Goal: Task Accomplishment & Management: Use online tool/utility

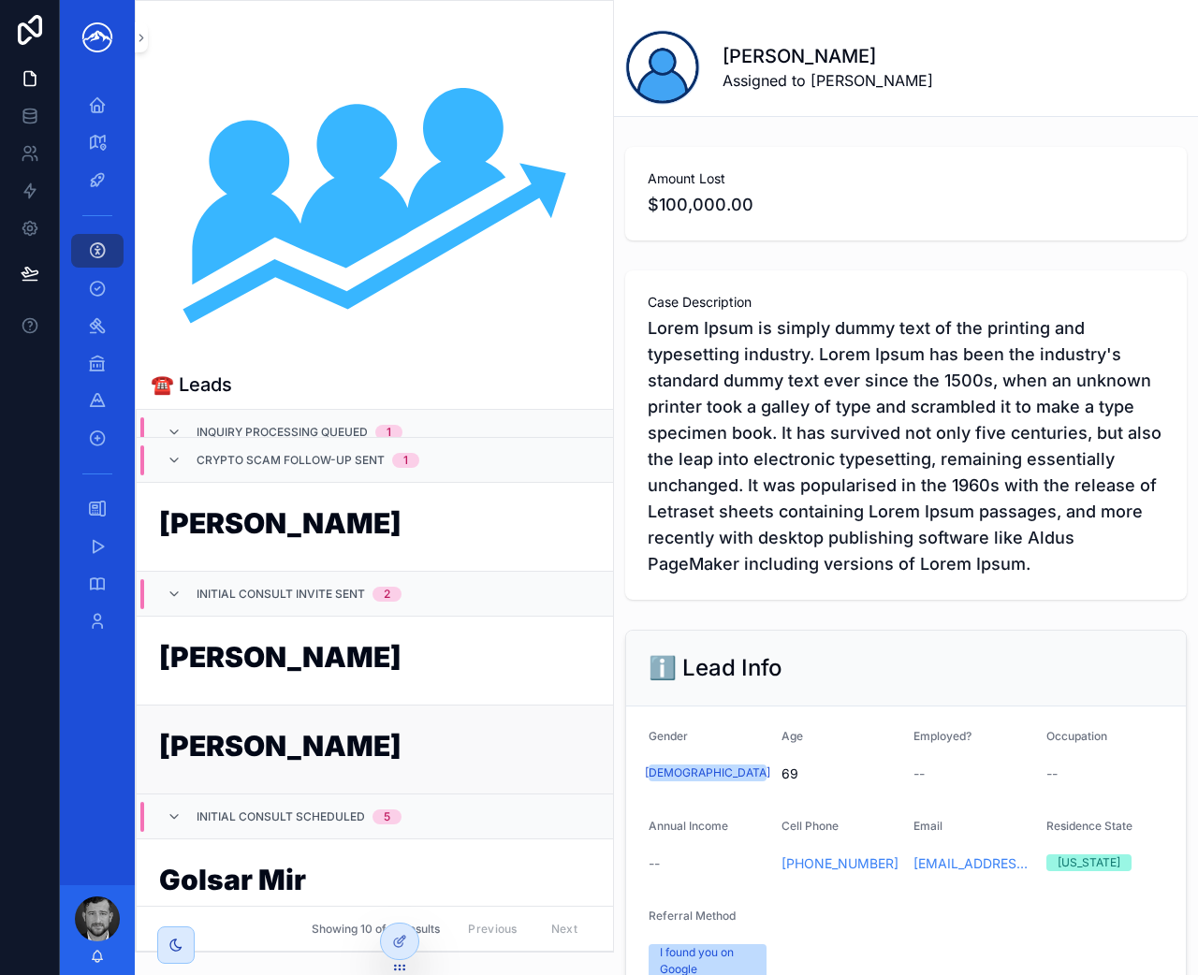
scroll to position [184, 0]
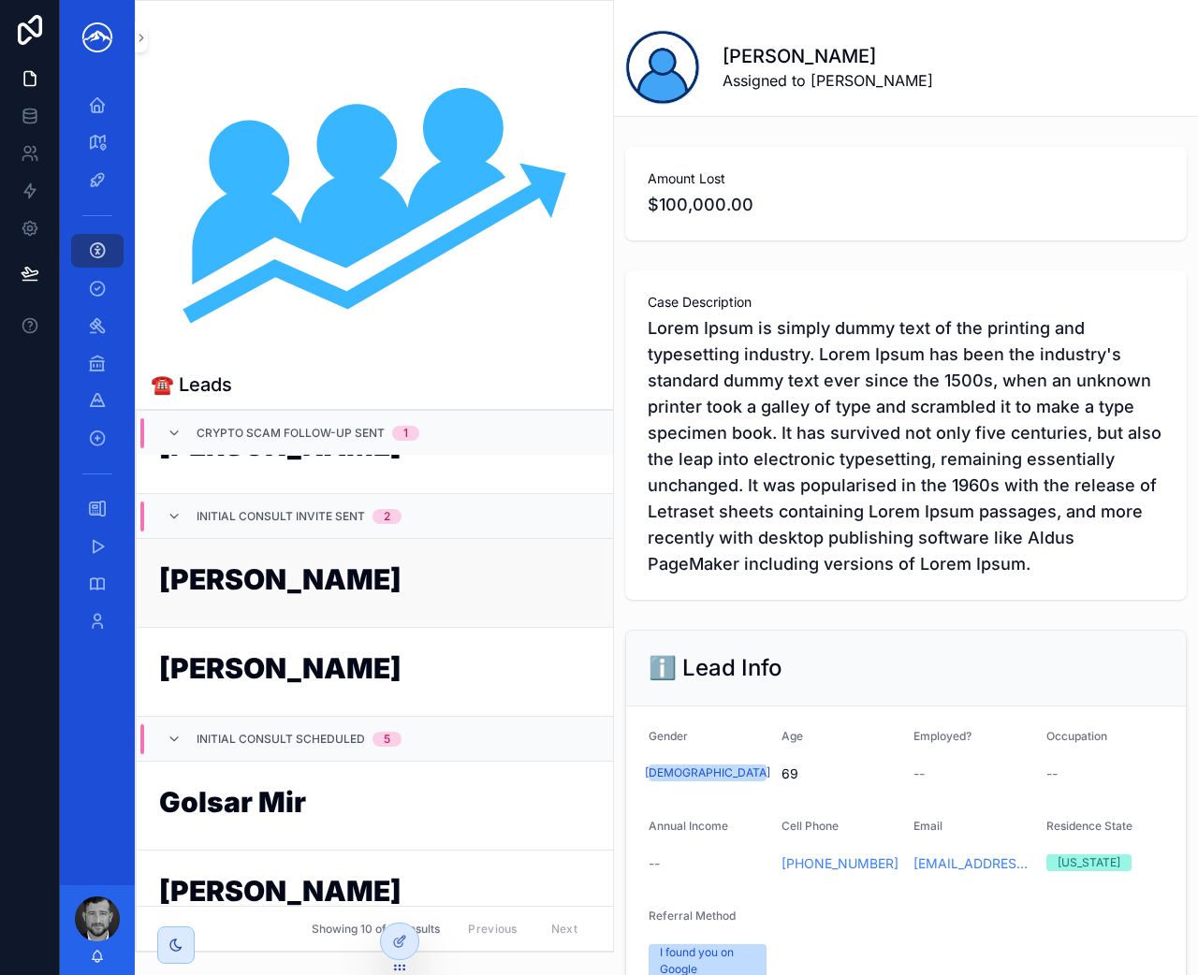
click at [432, 599] on h1 "[PERSON_NAME]" at bounding box center [374, 583] width 431 height 36
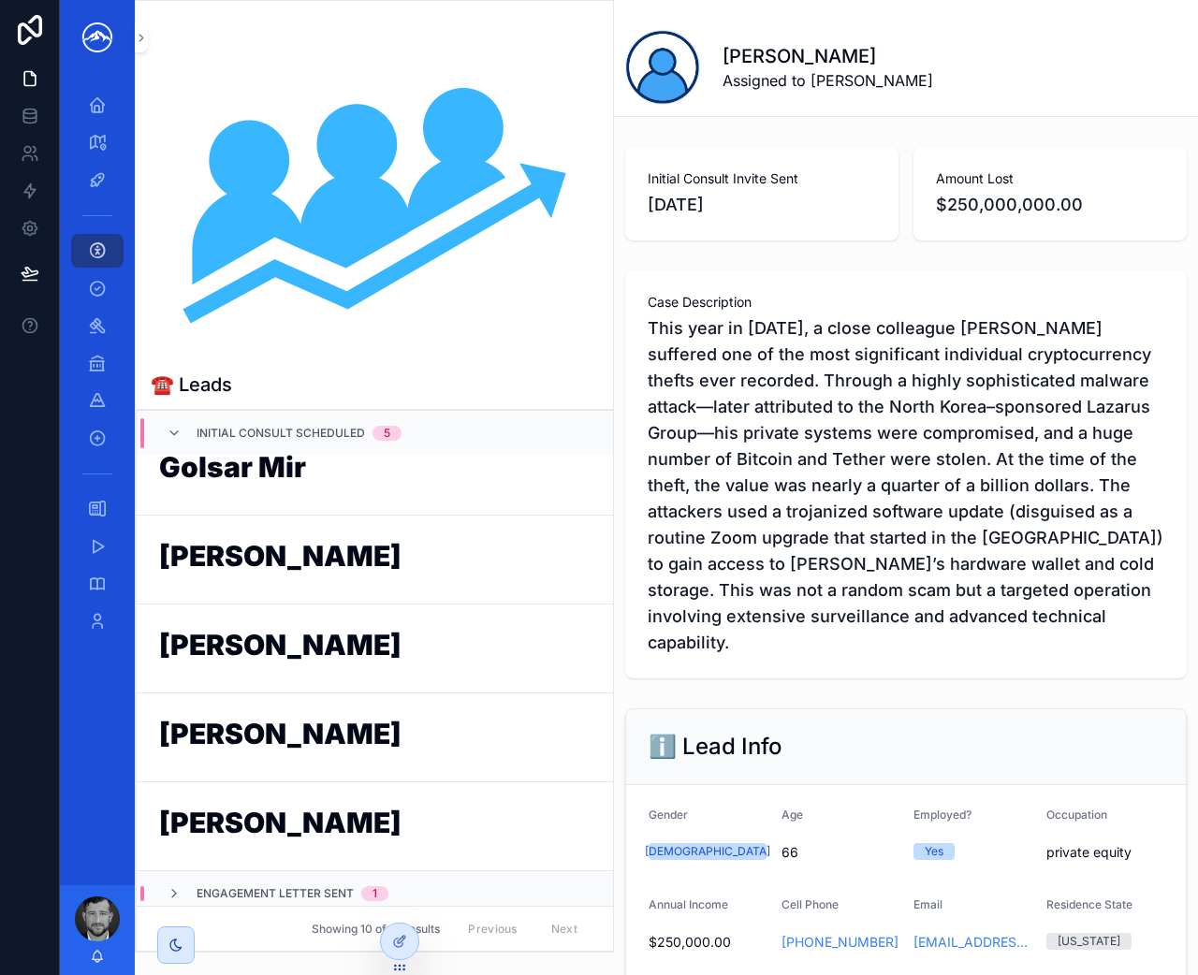
scroll to position [529, 0]
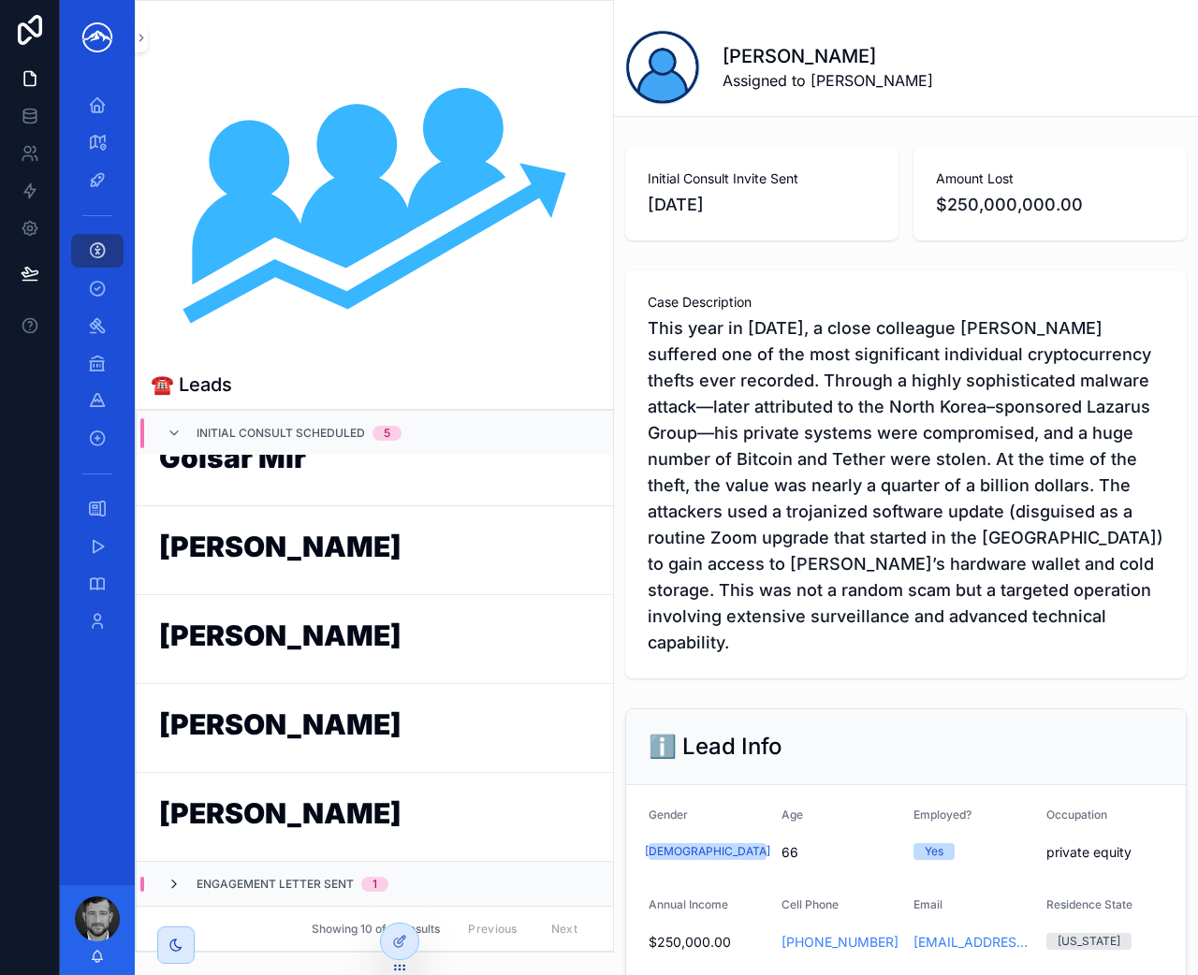
click at [172, 882] on icon "scrollable content" at bounding box center [174, 884] width 15 height 15
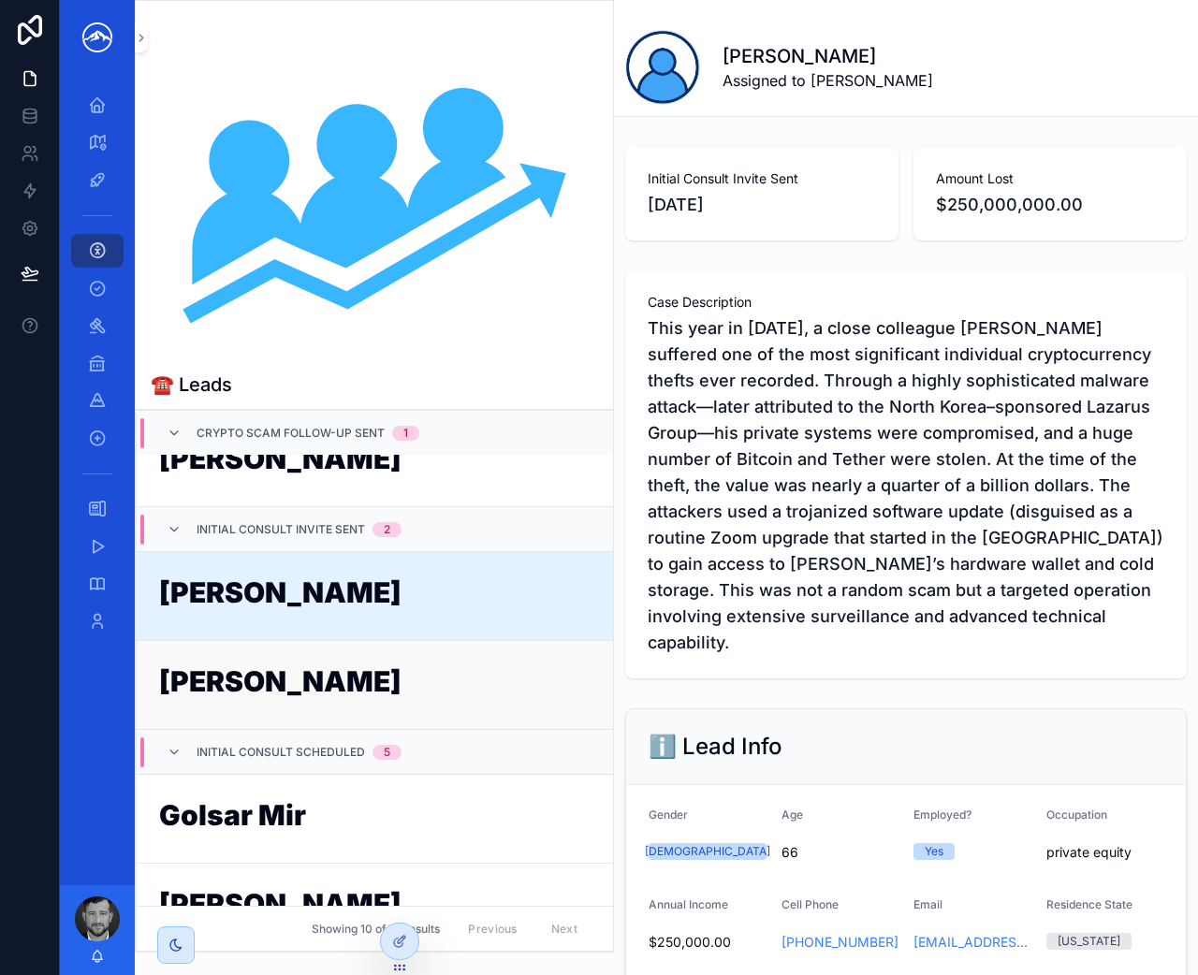
scroll to position [0, 0]
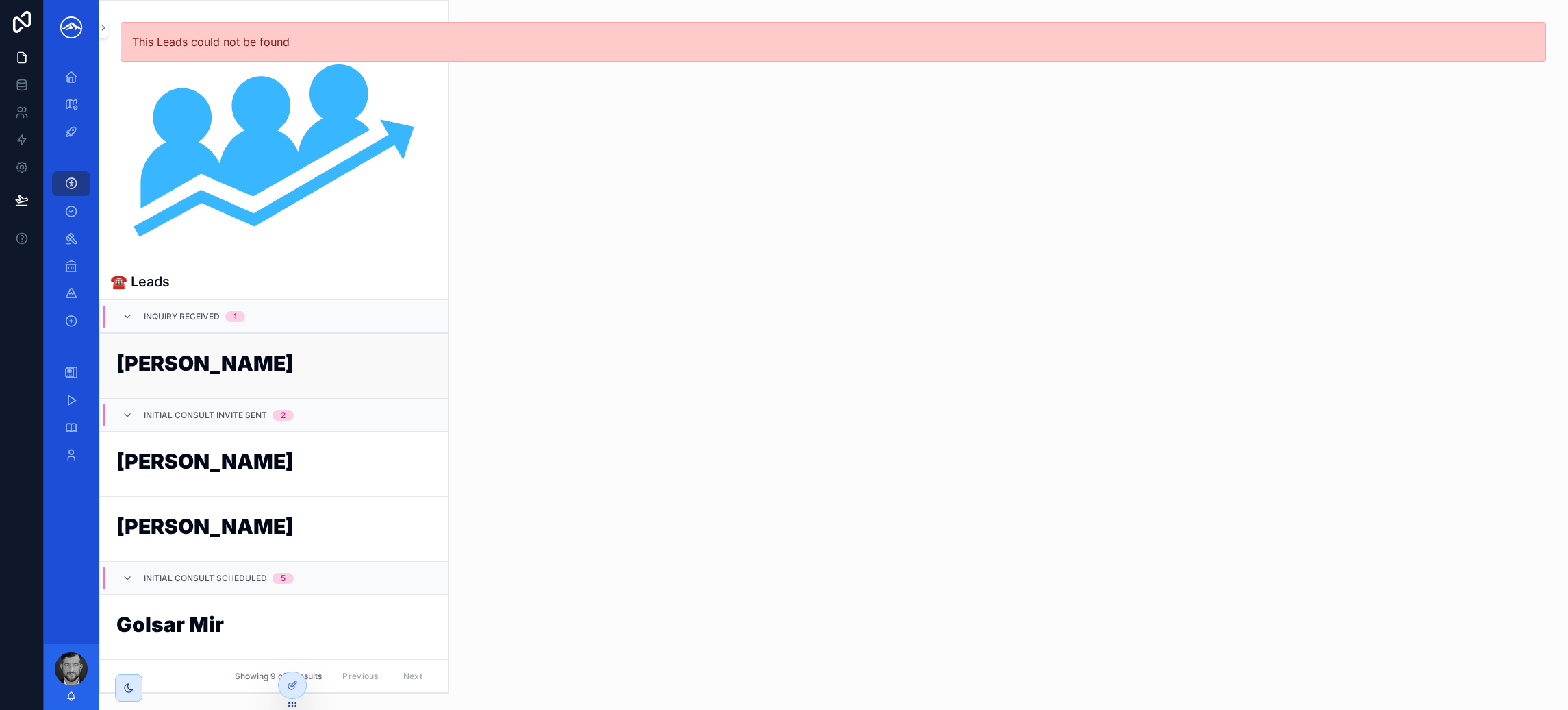
click at [317, 382] on link "[PERSON_NAME]" at bounding box center [274, 365] width 348 height 65
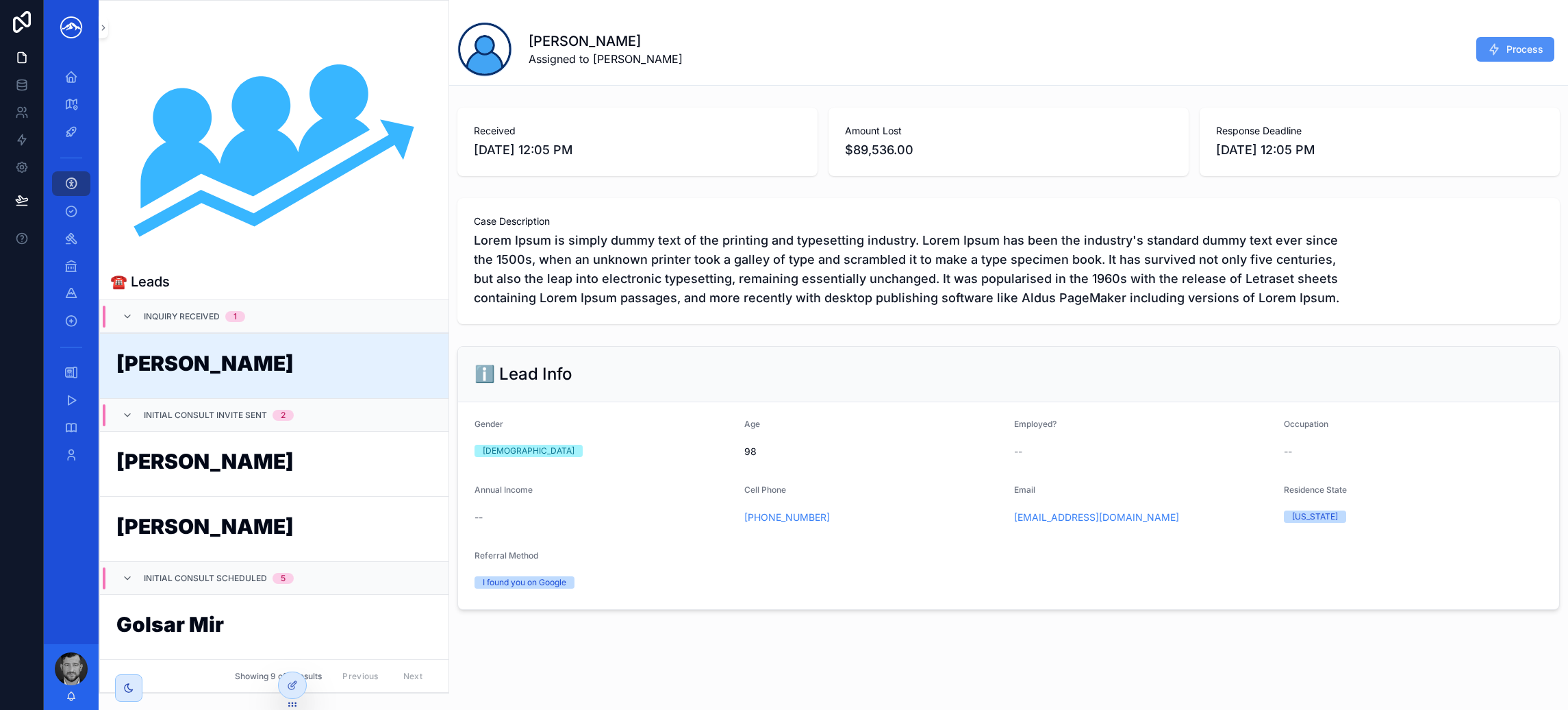
click at [1497, 48] on icon "scrollable content" at bounding box center [1494, 49] width 14 height 14
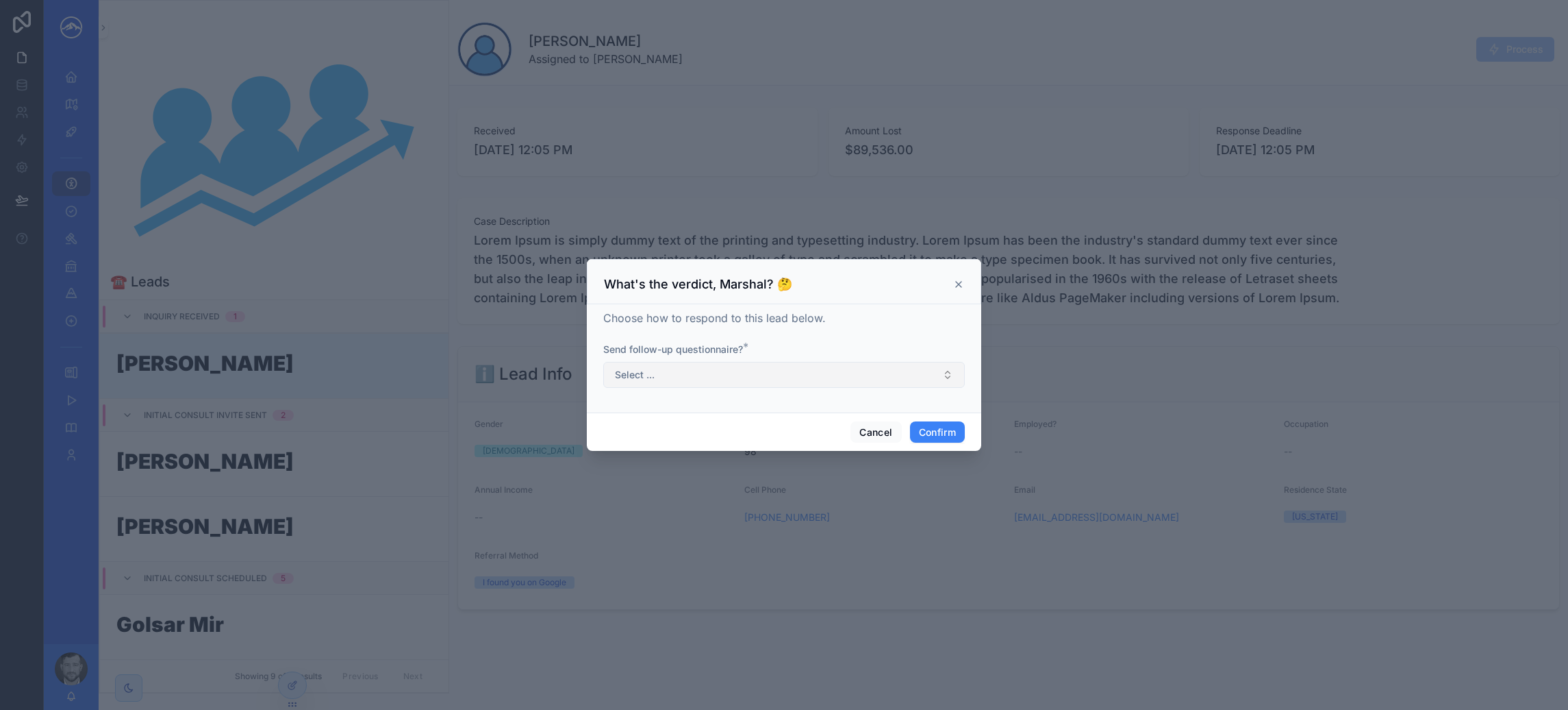
click at [789, 370] on button "Select ..." at bounding box center [784, 375] width 361 height 26
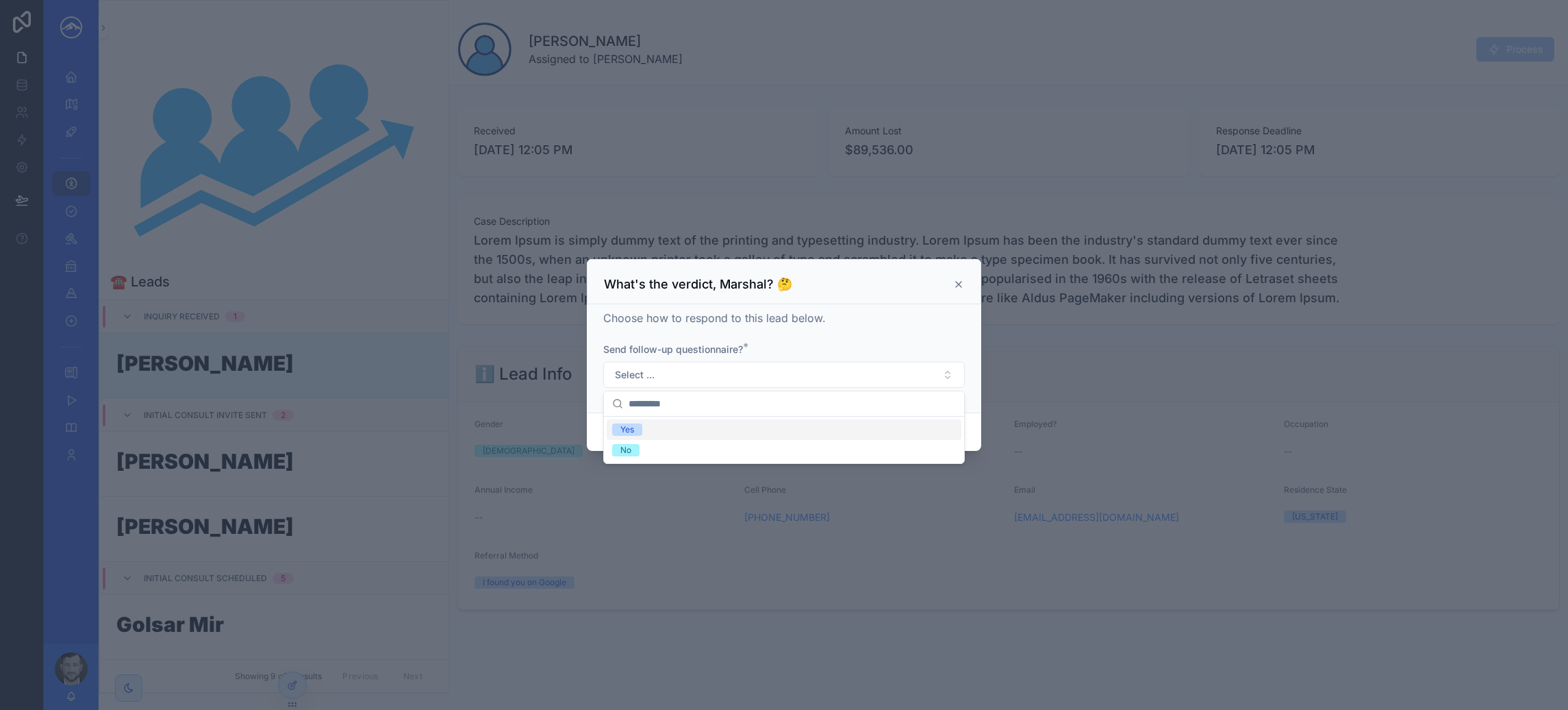
click at [770, 427] on div "Yes" at bounding box center [784, 430] width 355 height 20
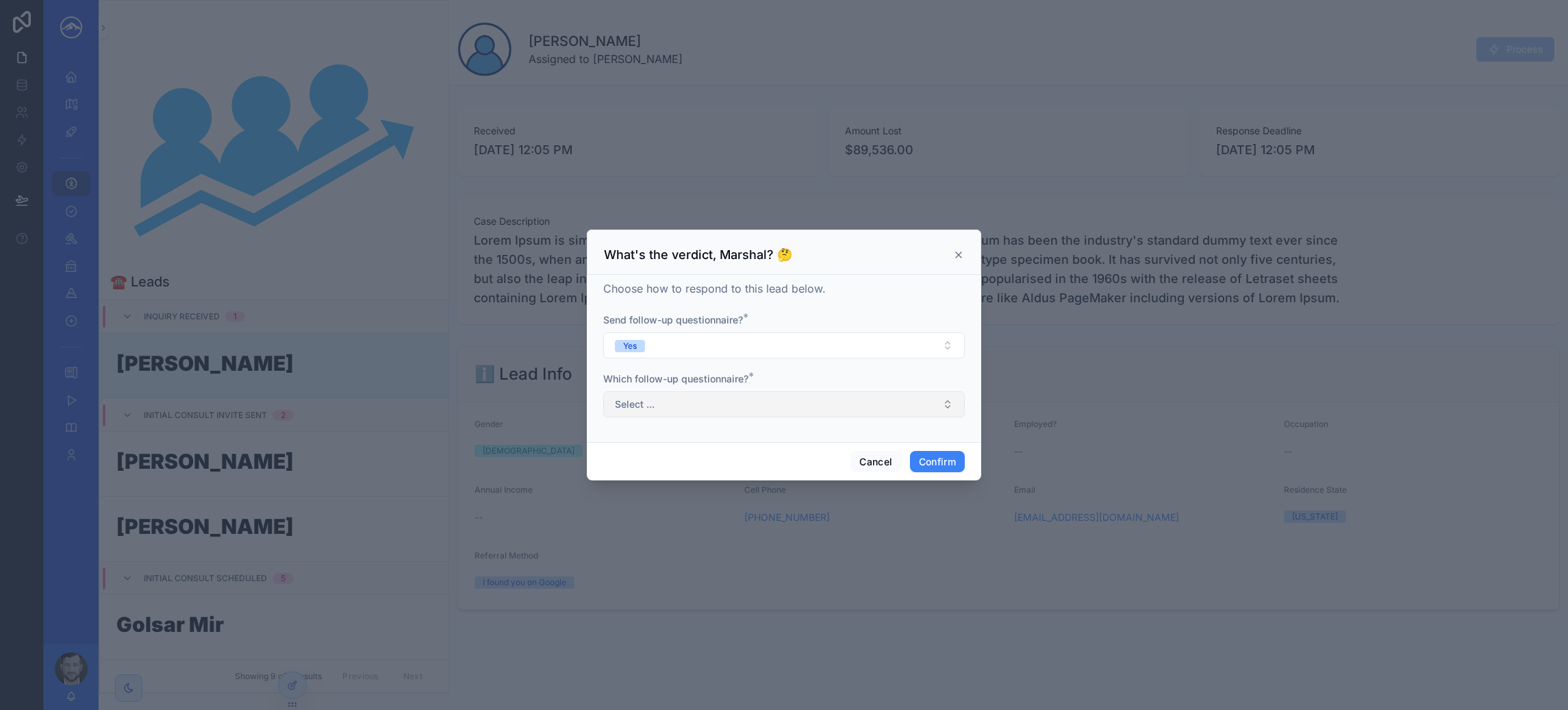
click at [787, 410] on button "Select ..." at bounding box center [784, 404] width 361 height 26
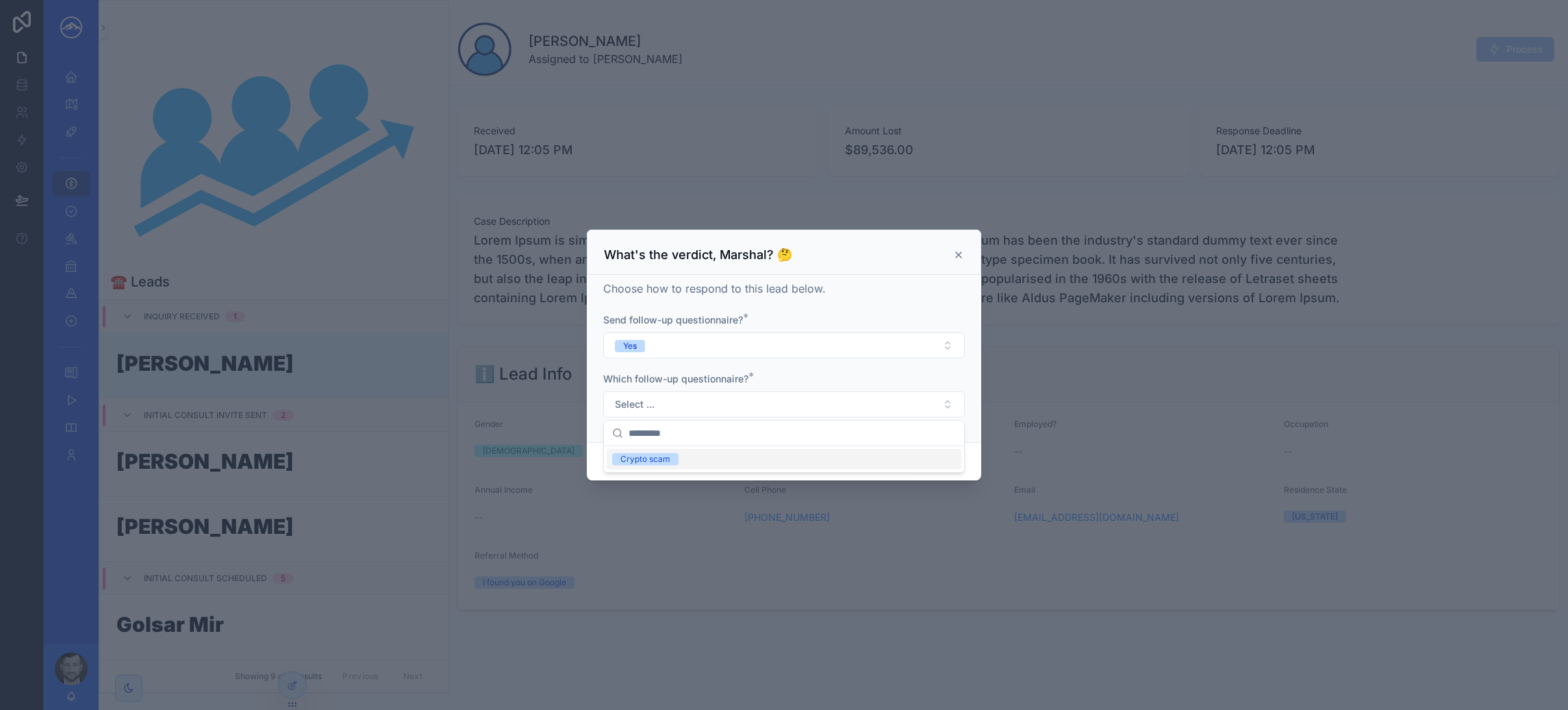
click at [769, 451] on div "Crypto scam" at bounding box center [784, 459] width 355 height 20
click at [923, 462] on button "Confirm" at bounding box center [937, 462] width 55 height 22
